Goal: Information Seeking & Learning: Compare options

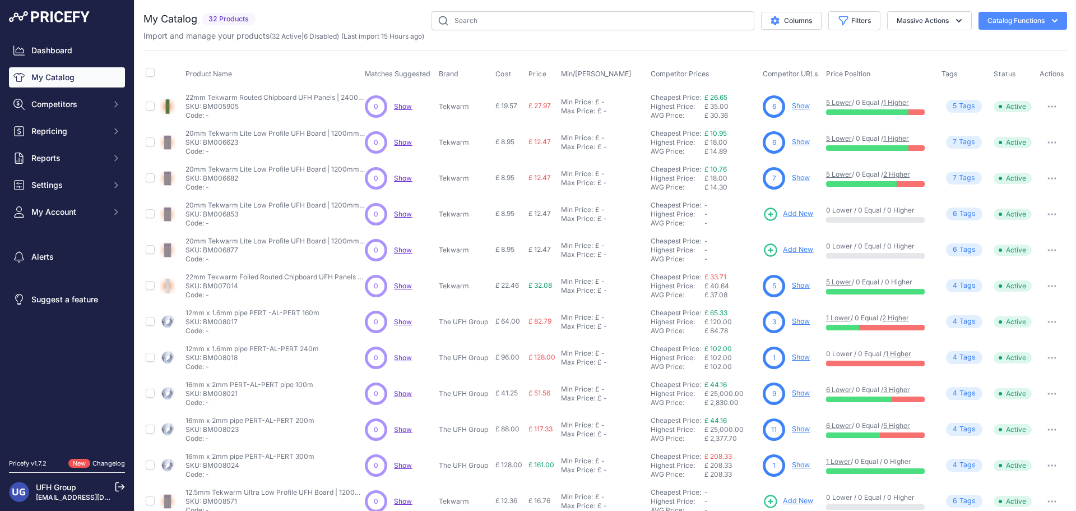
click at [794, 105] on link "Show" at bounding box center [801, 105] width 18 height 8
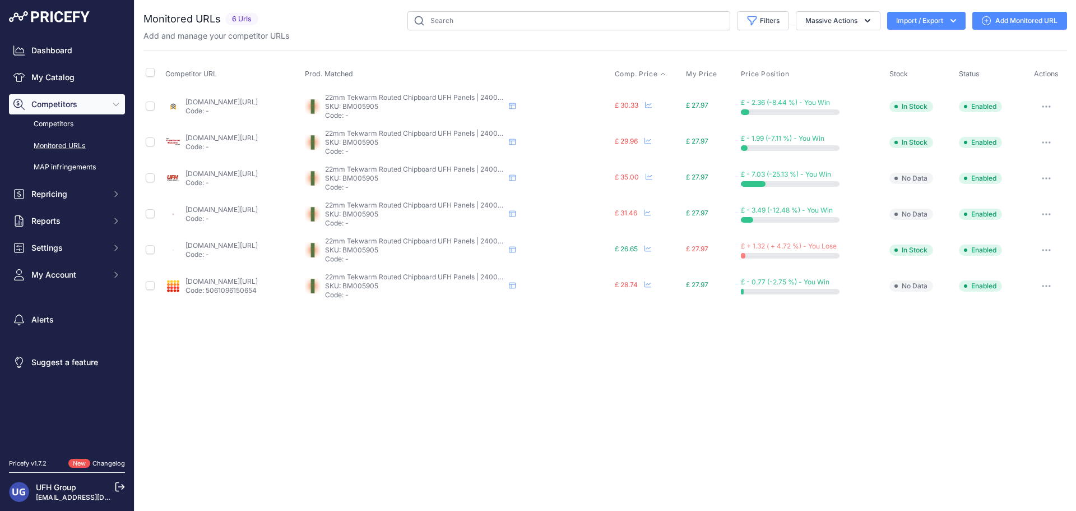
click at [658, 75] on span "Comp. Price" at bounding box center [636, 74] width 43 height 9
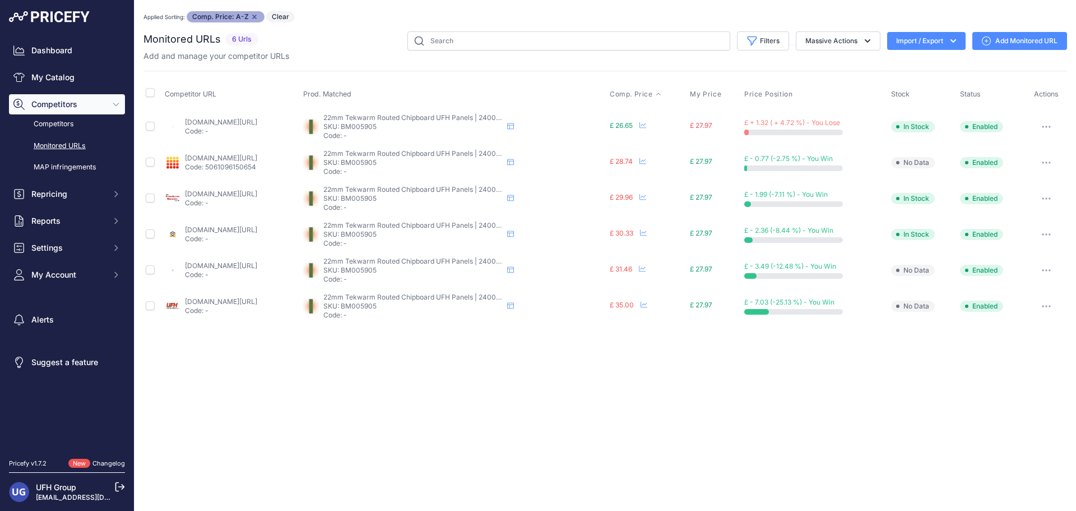
click at [226, 119] on link "[DOMAIN_NAME][URL]" at bounding box center [221, 122] width 72 height 8
click at [203, 302] on link "[DOMAIN_NAME][URL]" at bounding box center [221, 301] width 72 height 8
click at [256, 266] on link "[DOMAIN_NAME][URL]" at bounding box center [221, 265] width 72 height 8
click at [223, 158] on link "[DOMAIN_NAME][URL]" at bounding box center [221, 158] width 72 height 8
